Goal: Information Seeking & Learning: Learn about a topic

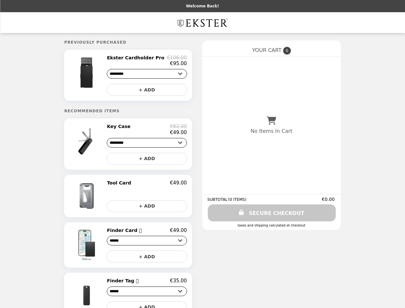
click at [95, 76] on img at bounding box center [87, 73] width 37 height 36
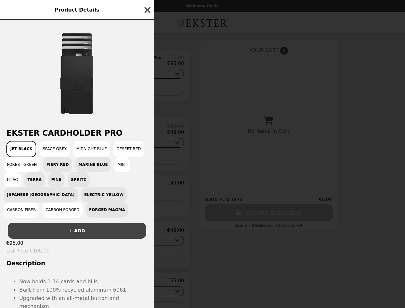
click at [147, 62] on div "Product Details Ekster Cardholder Pro Jet Black Space Grey Midnight Blue Desert…" at bounding box center [202, 154] width 405 height 308
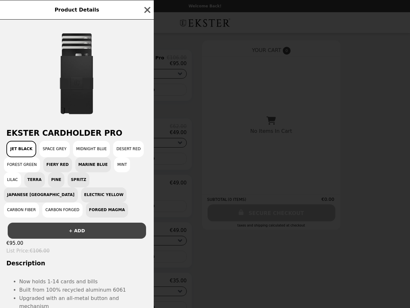
click at [147, 91] on div at bounding box center [77, 71] width 154 height 103
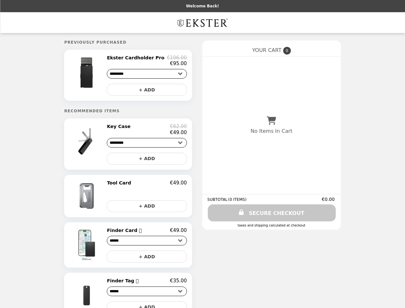
click at [147, 132] on div "€49.00" at bounding box center [147, 132] width 80 height 6
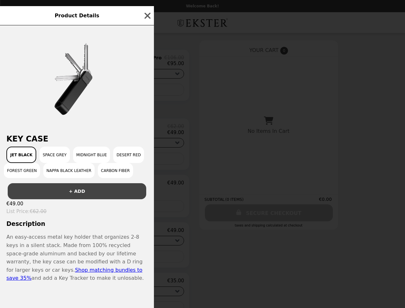
click at [147, 162] on div "Product Details Key Case Jet Black Space Grey Midnight Blue Desert Red Forest G…" at bounding box center [202, 154] width 405 height 308
click at [95, 199] on div "Product Details Key Case Jet Black Space Grey Midnight Blue Desert Red Forest G…" at bounding box center [202, 154] width 405 height 308
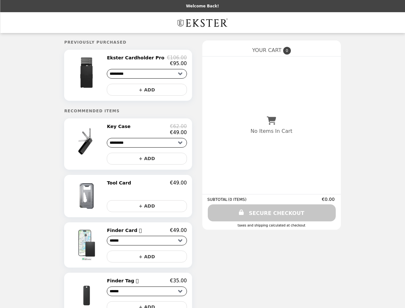
click at [147, 185] on div "Tool Card €49.00" at bounding box center [147, 183] width 80 height 6
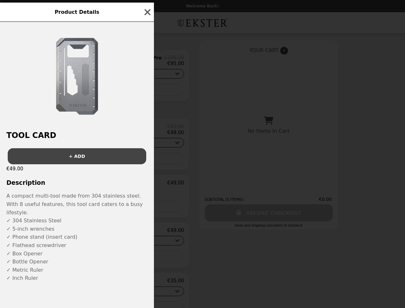
click at [147, 209] on div "Product Details Tool Card + ADD €49.00 Description A compact multi-tool made fr…" at bounding box center [202, 154] width 405 height 308
click at [95, 248] on p "✓ 304 Stainless Steel ✓ 5-inch wrenches ✓ Phone stand (insert card) ✓ Flathead …" at bounding box center [76, 249] width 141 height 66
